Goal: Information Seeking & Learning: Learn about a topic

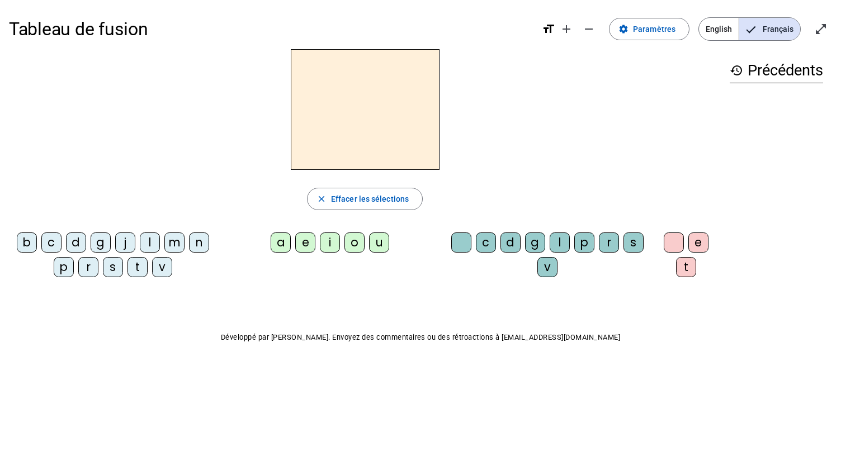
click at [168, 253] on letter-bubble "m" at bounding box center [176, 245] width 25 height 25
drag, startPoint x: 310, startPoint y: 244, endPoint x: 329, endPoint y: 247, distance: 19.1
click at [329, 247] on div "a e i o u" at bounding box center [333, 245] width 214 height 25
click at [355, 247] on div "o" at bounding box center [354, 243] width 20 height 20
click at [684, 274] on div "t" at bounding box center [686, 267] width 20 height 20
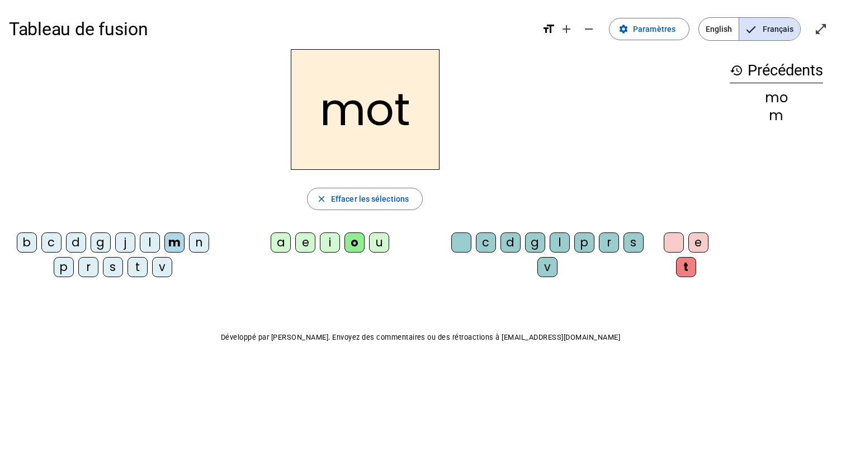
click at [62, 259] on div "p" at bounding box center [64, 267] width 20 height 20
click at [154, 239] on div "l" at bounding box center [150, 243] width 20 height 20
click at [87, 262] on div "r" at bounding box center [88, 267] width 20 height 20
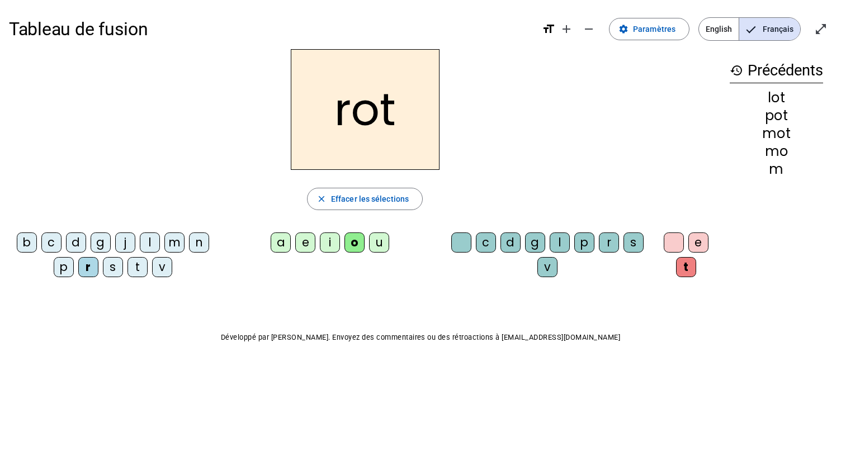
click at [280, 242] on div "a" at bounding box center [281, 243] width 20 height 20
click at [337, 241] on div "i" at bounding box center [330, 243] width 20 height 20
click at [164, 266] on div "v" at bounding box center [162, 267] width 20 height 20
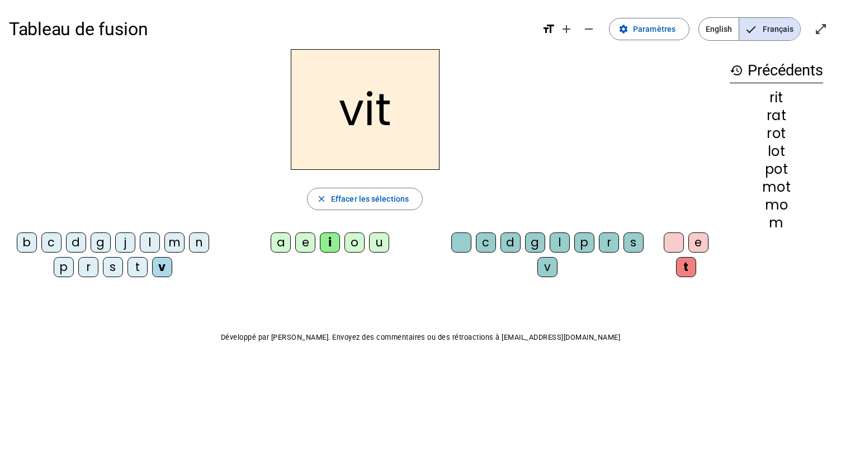
click at [172, 247] on div "m" at bounding box center [174, 243] width 20 height 20
click at [82, 245] on div "d" at bounding box center [76, 243] width 20 height 20
